Goal: Information Seeking & Learning: Learn about a topic

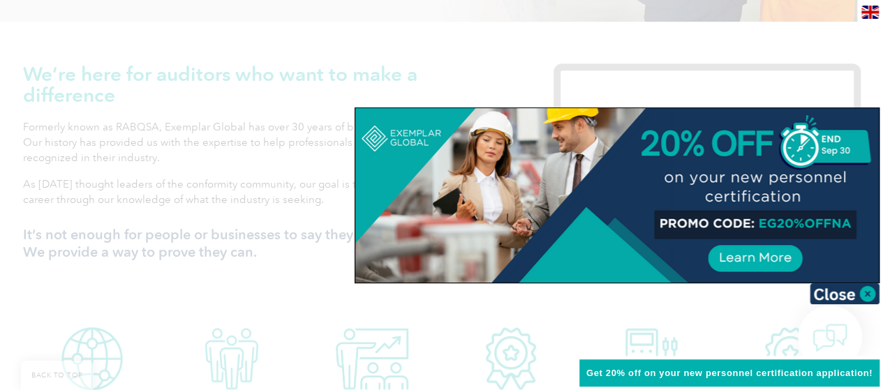
scroll to position [461, 0]
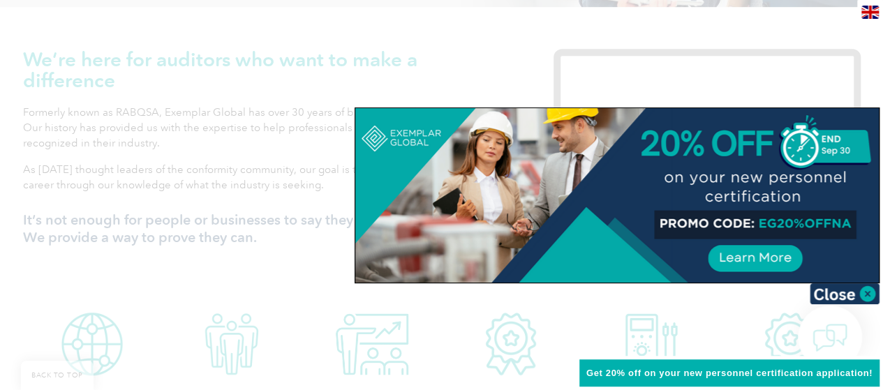
click at [490, 59] on div at bounding box center [441, 195] width 883 height 390
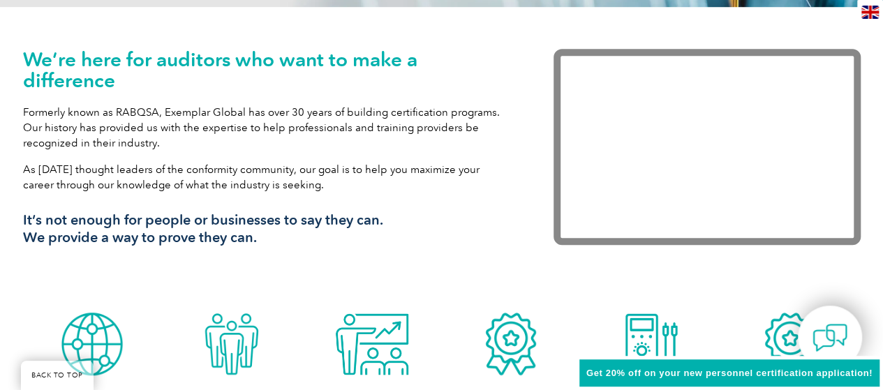
click at [869, 8] on img at bounding box center [870, 12] width 17 height 13
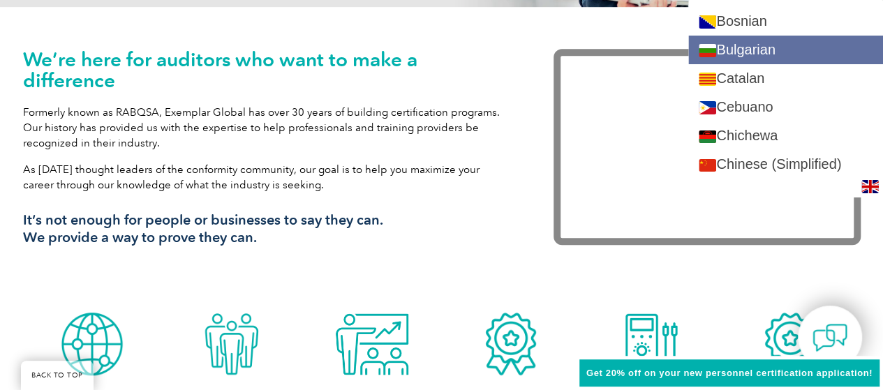
scroll to position [267, 0]
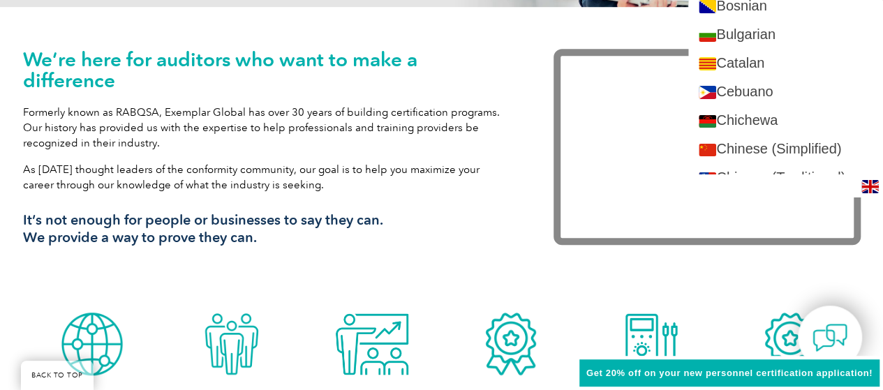
click at [657, 22] on div "We’re here for auditors who want to make a difference Formerly known as RABQSA,…" at bounding box center [442, 156] width 838 height 299
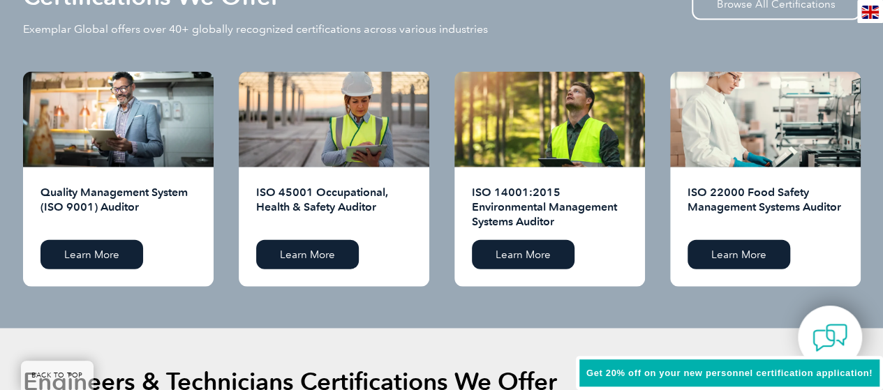
scroll to position [1458, 0]
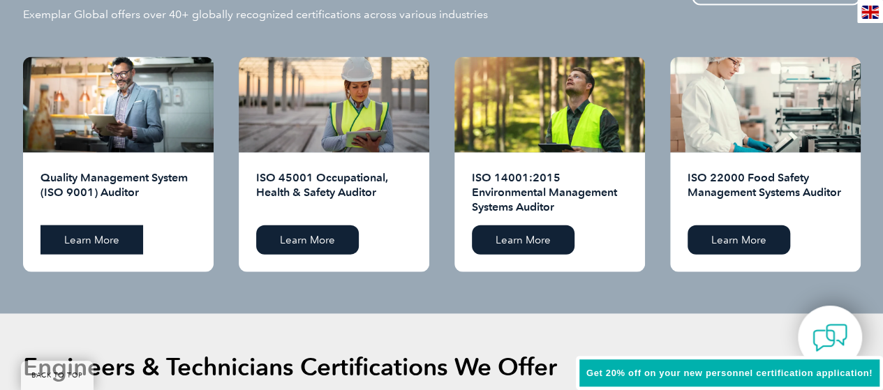
click at [109, 248] on link "Learn More" at bounding box center [91, 240] width 103 height 29
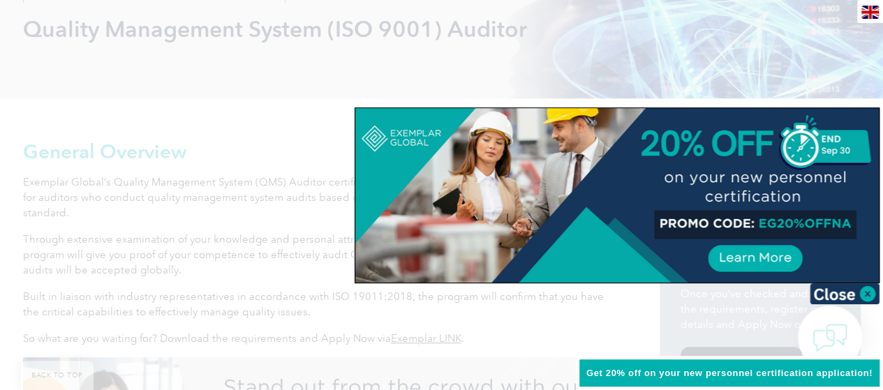
scroll to position [263, 0]
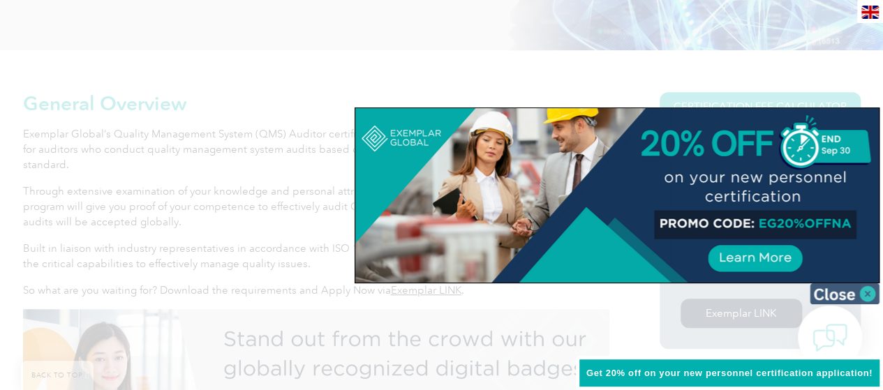
click at [871, 287] on img at bounding box center [845, 293] width 70 height 21
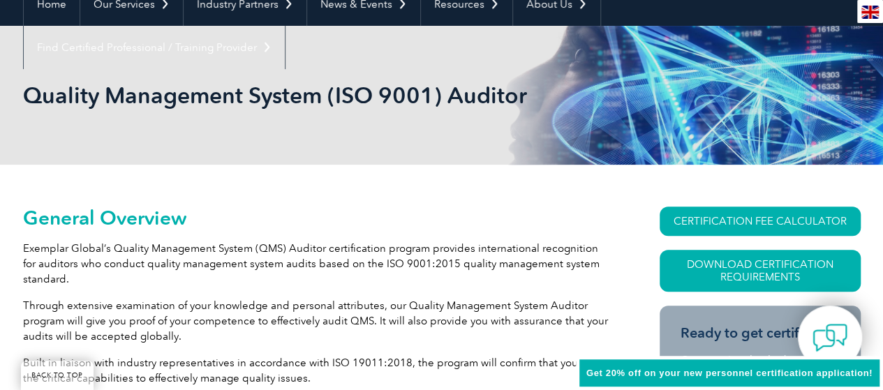
scroll to position [0, 0]
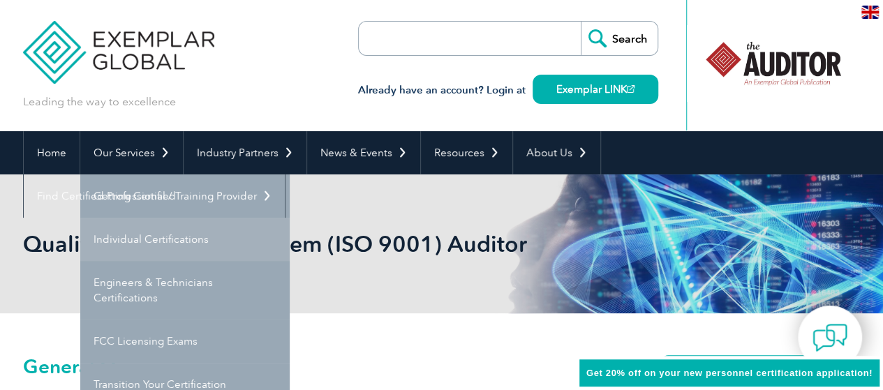
click at [133, 234] on link "Individual Certifications" at bounding box center [184, 239] width 209 height 43
